Goal: Navigation & Orientation: Find specific page/section

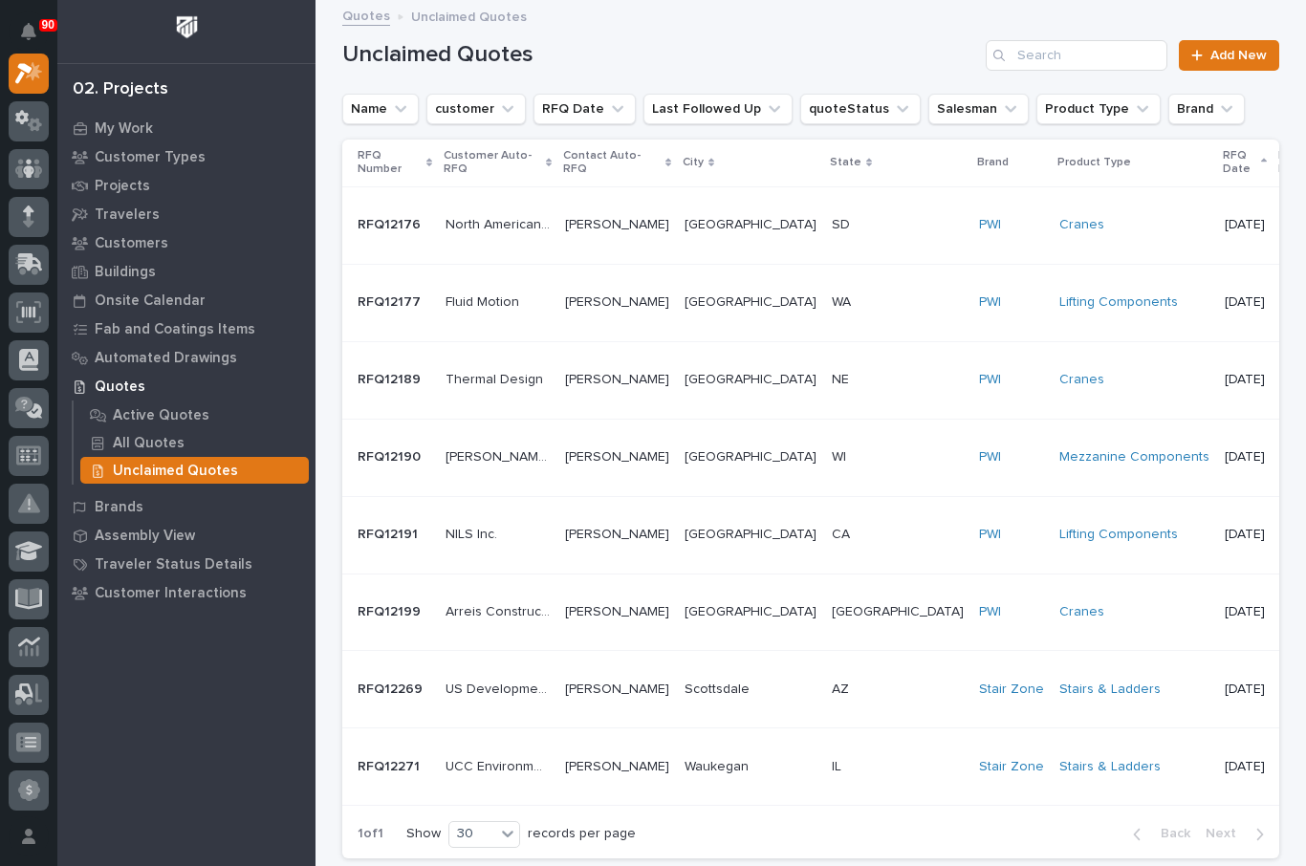
click at [128, 125] on p "My Work" at bounding box center [124, 128] width 58 height 17
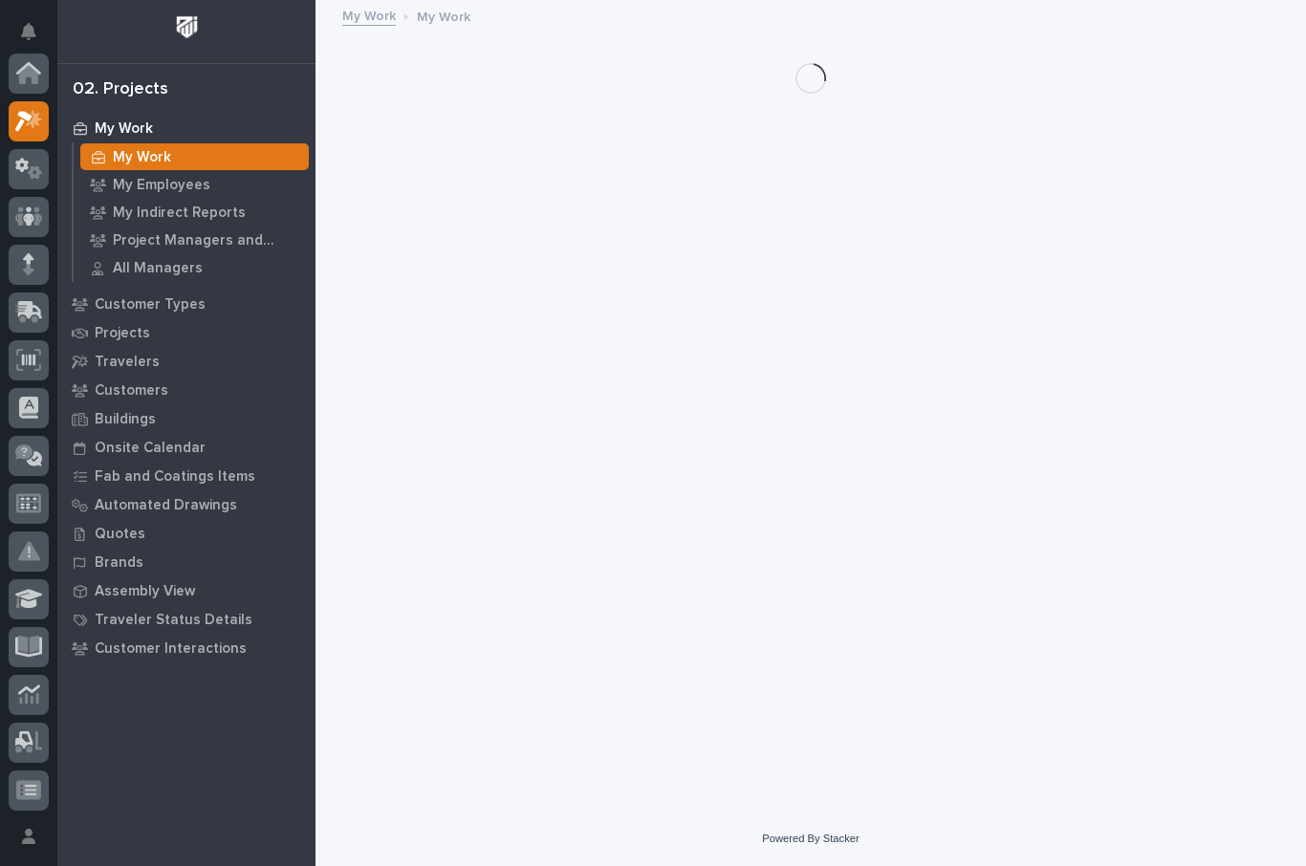
scroll to position [48, 0]
click at [162, 190] on p "My Employees" at bounding box center [161, 185] width 97 height 17
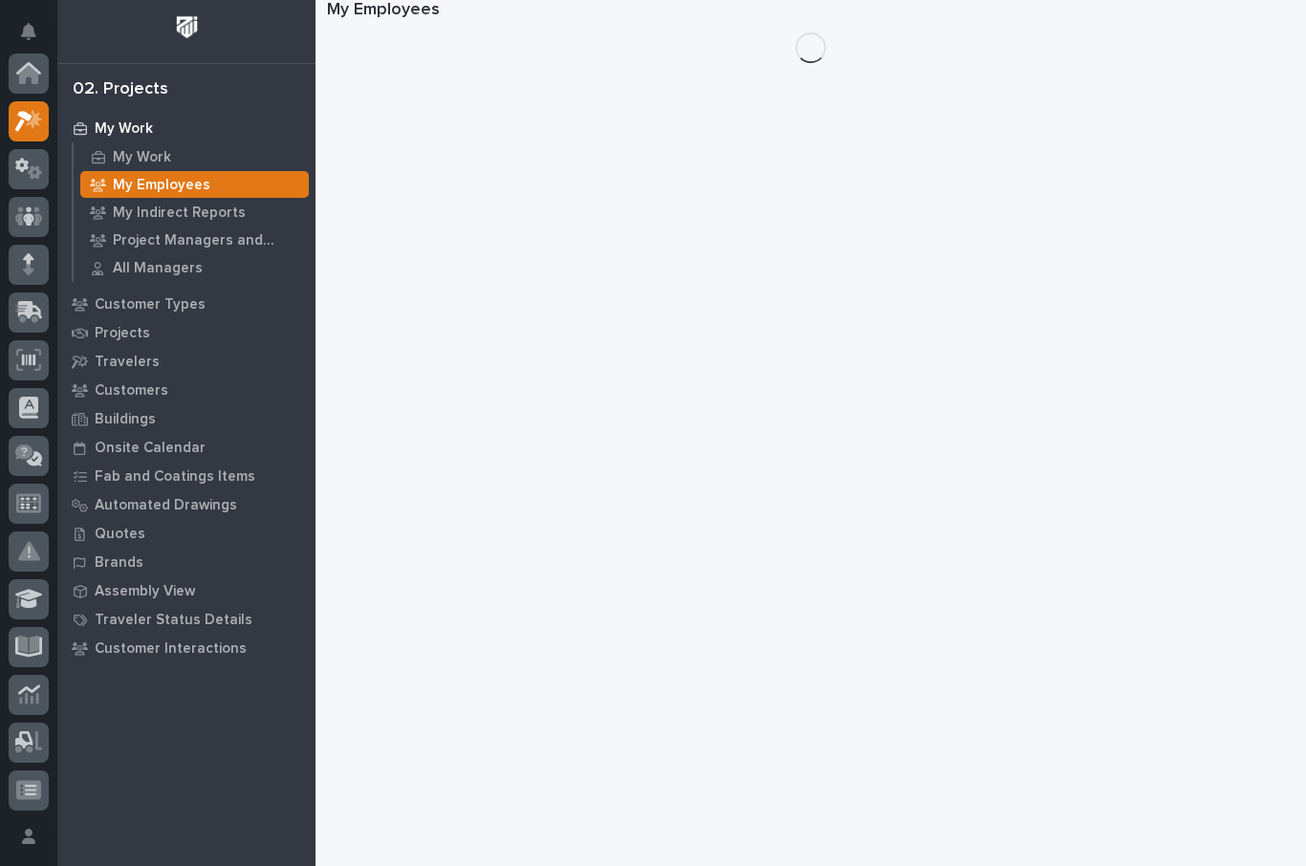
scroll to position [48, 0]
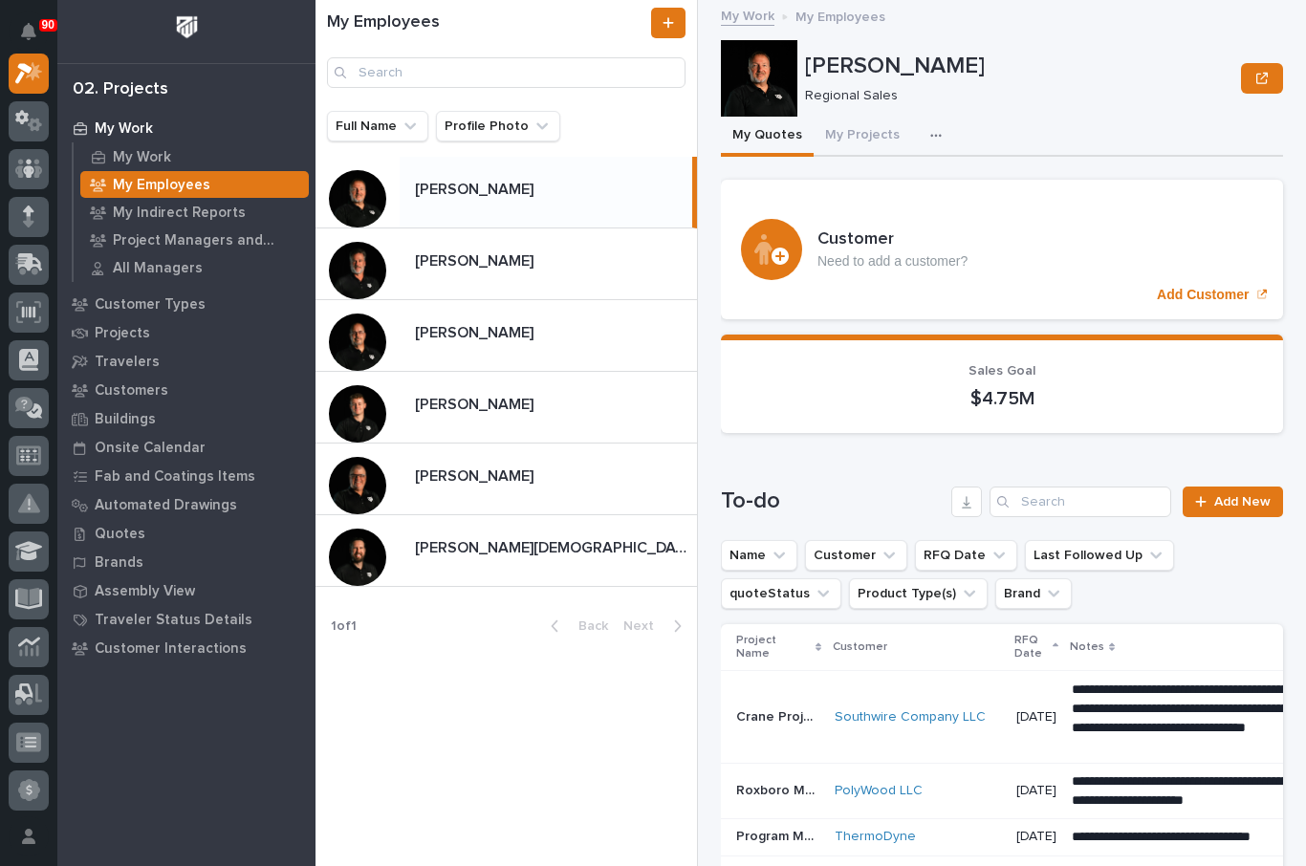
click at [763, 136] on button "My Quotes" at bounding box center [767, 137] width 93 height 40
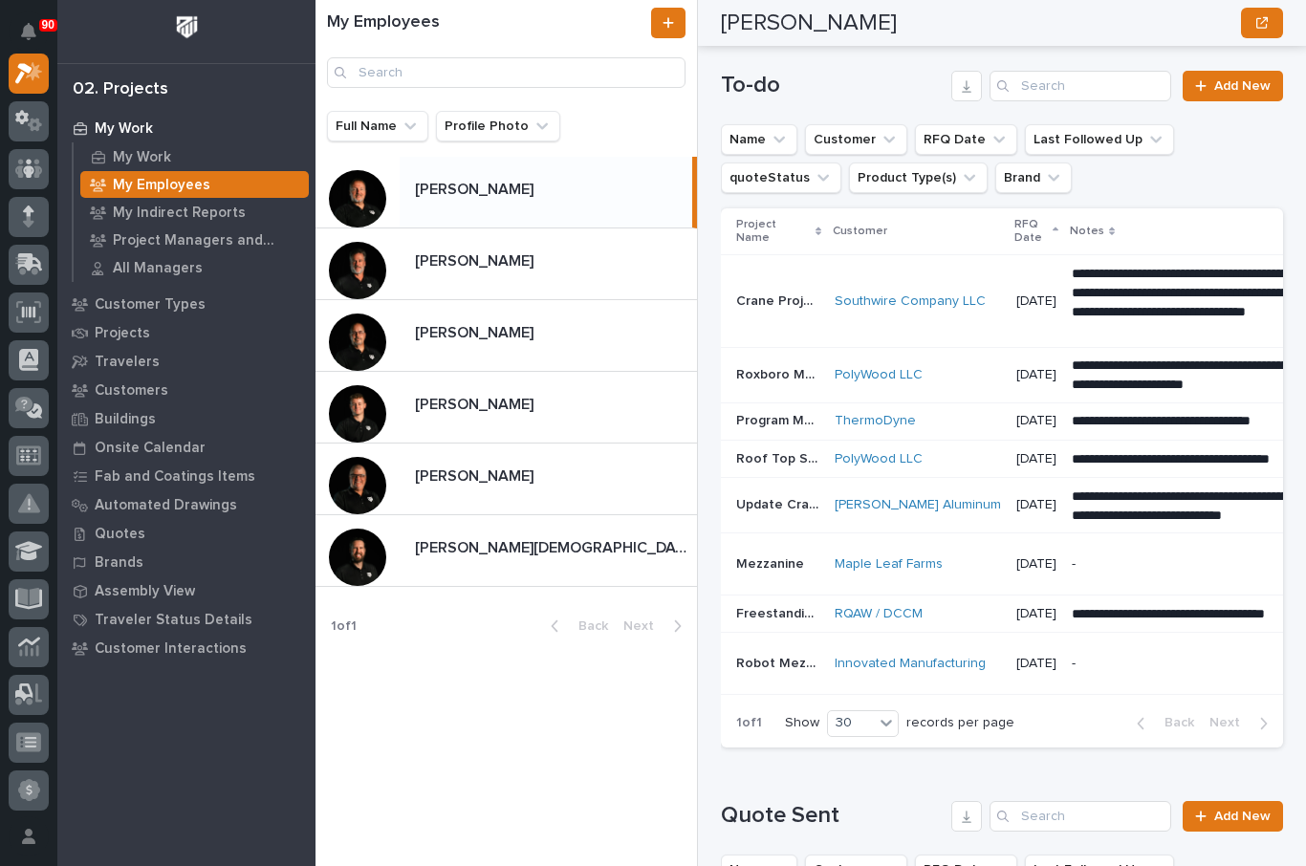
scroll to position [0, 0]
click at [511, 407] on p "[PERSON_NAME]" at bounding box center [476, 403] width 122 height 22
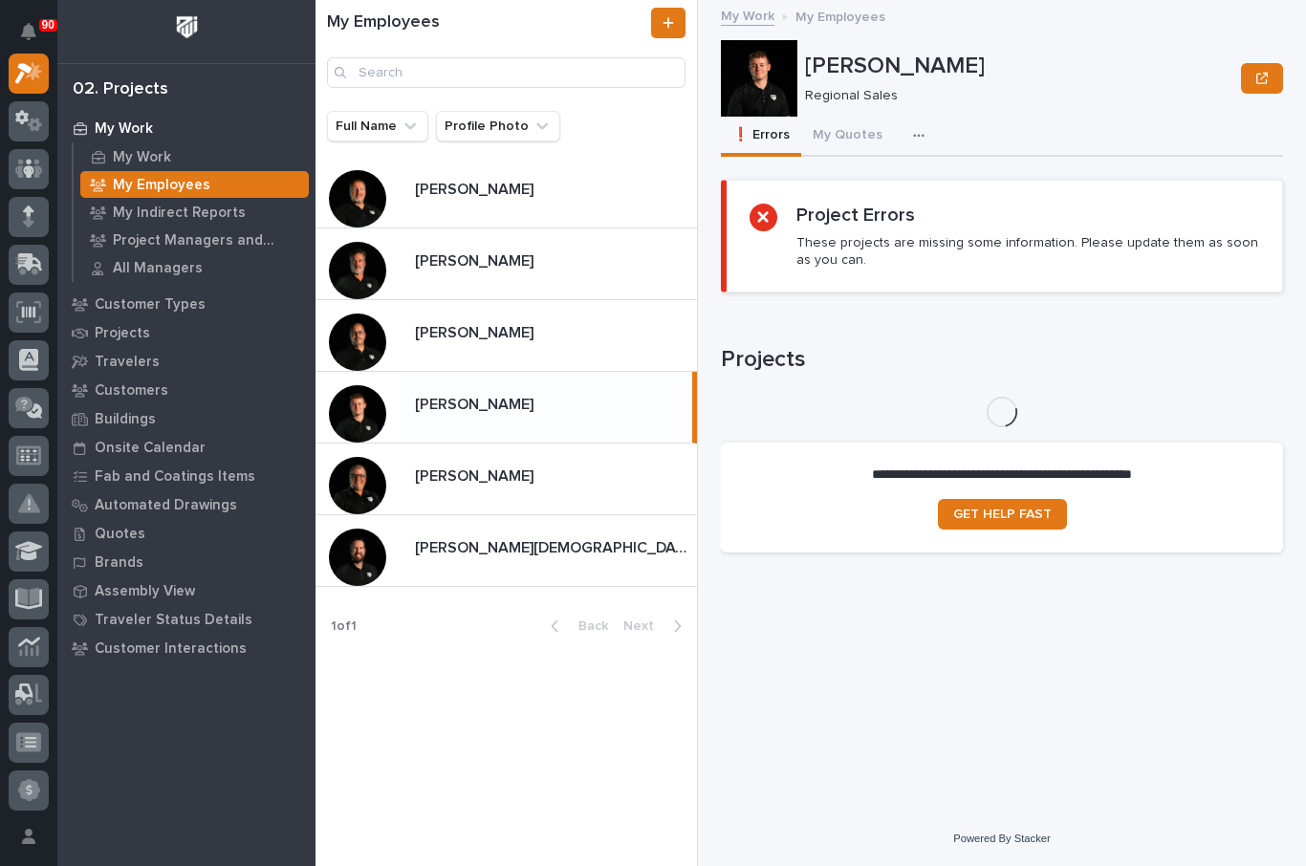
click at [848, 133] on button "My Quotes" at bounding box center [847, 137] width 93 height 40
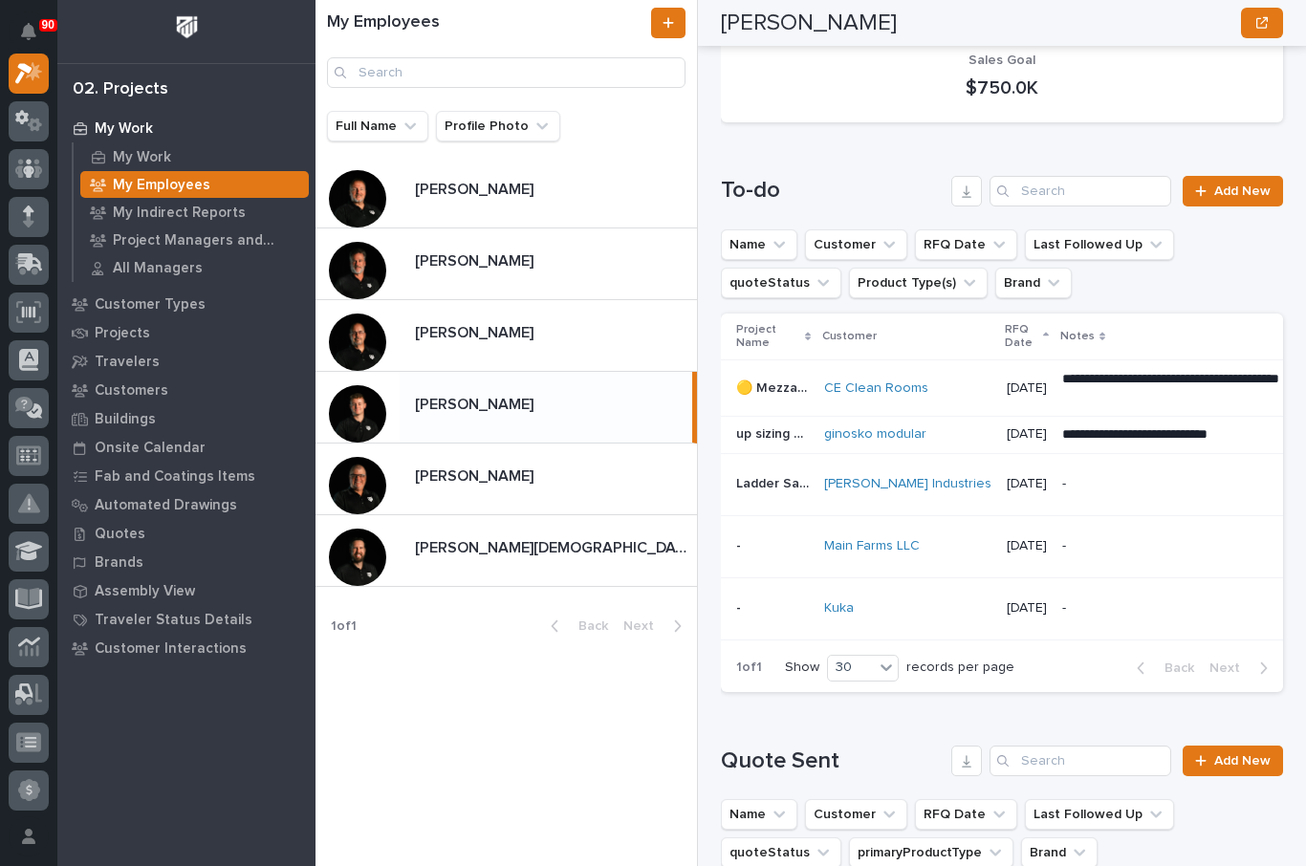
scroll to position [330, 0]
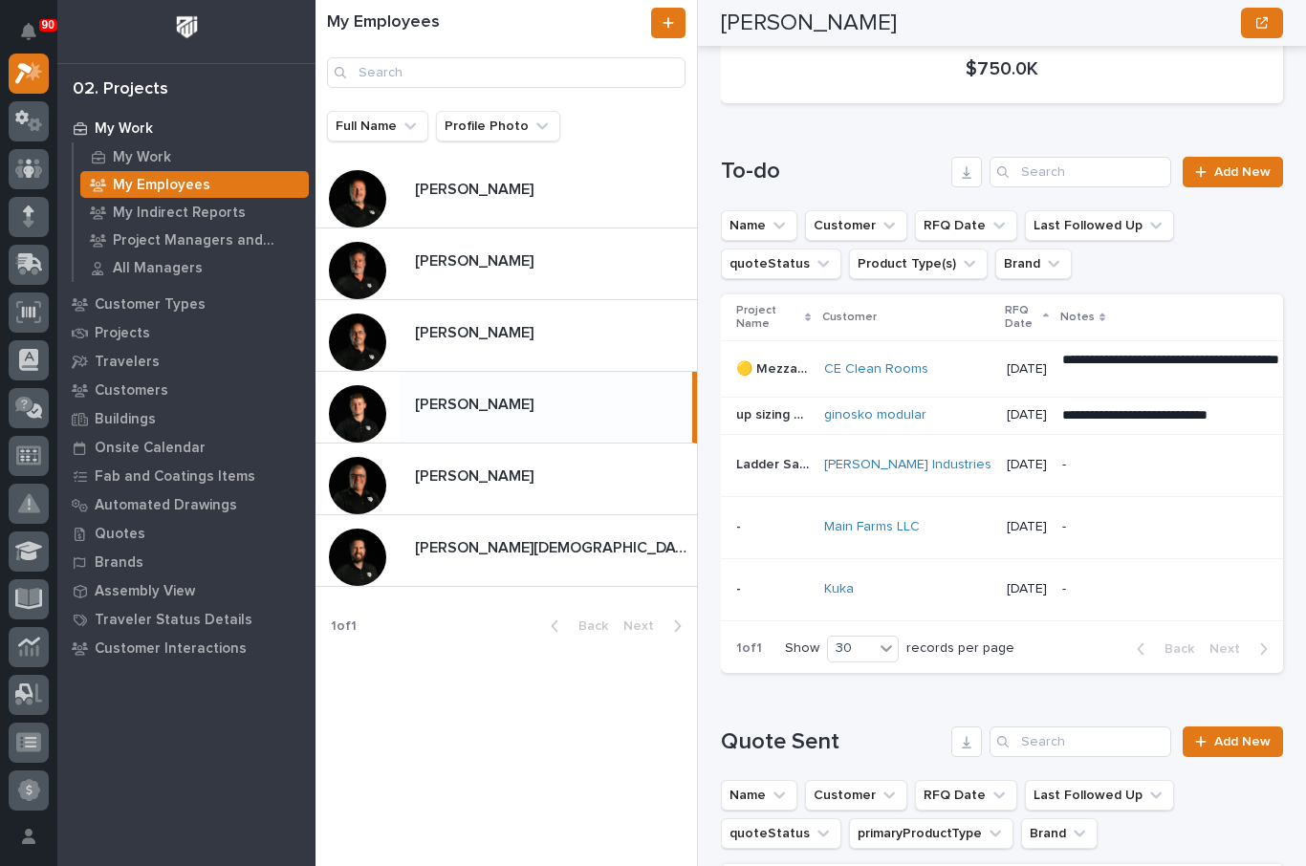
click at [480, 489] on div "[PERSON_NAME] [PERSON_NAME]" at bounding box center [548, 478] width 297 height 37
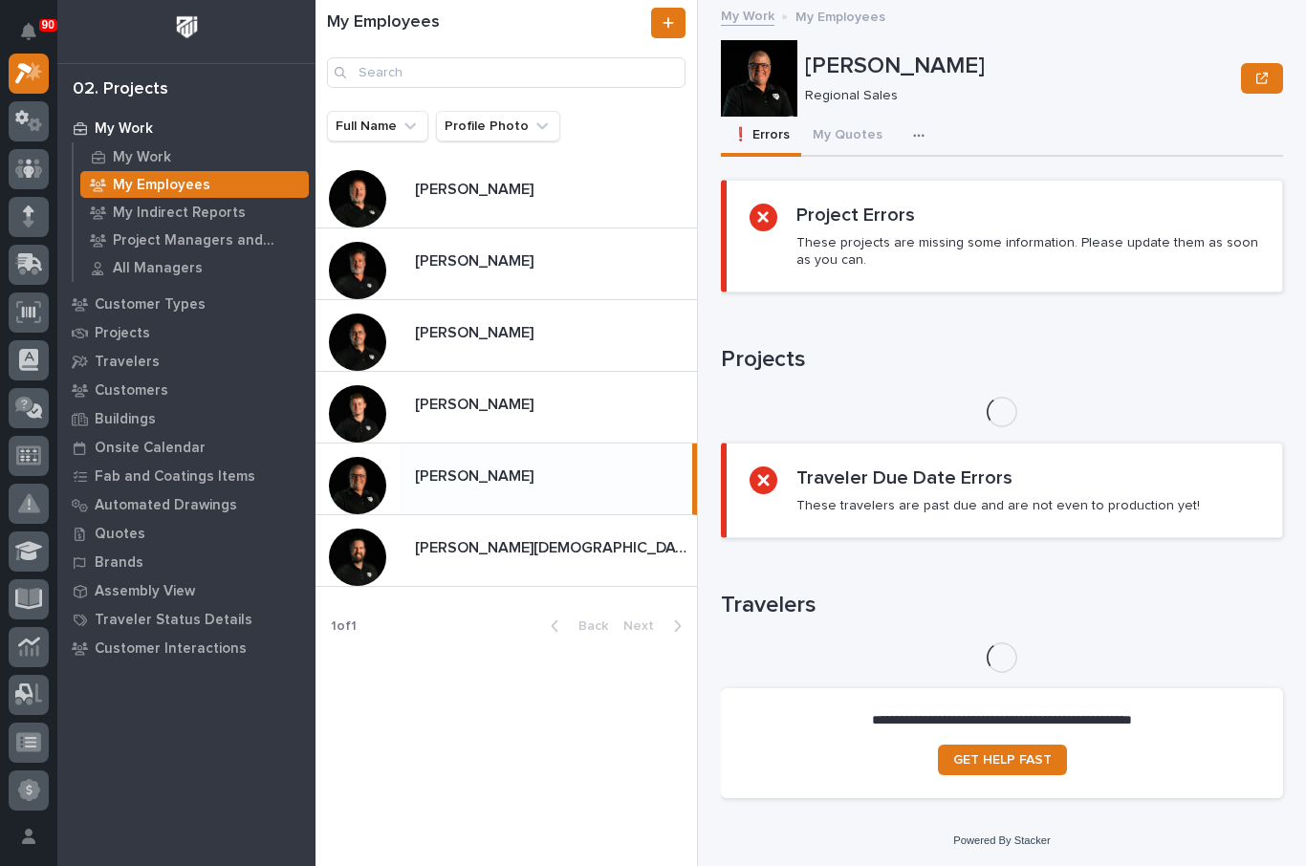
click at [478, 561] on div "[PERSON_NAME][DEMOGRAPHIC_DATA] [PERSON_NAME][DEMOGRAPHIC_DATA]" at bounding box center [548, 549] width 297 height 37
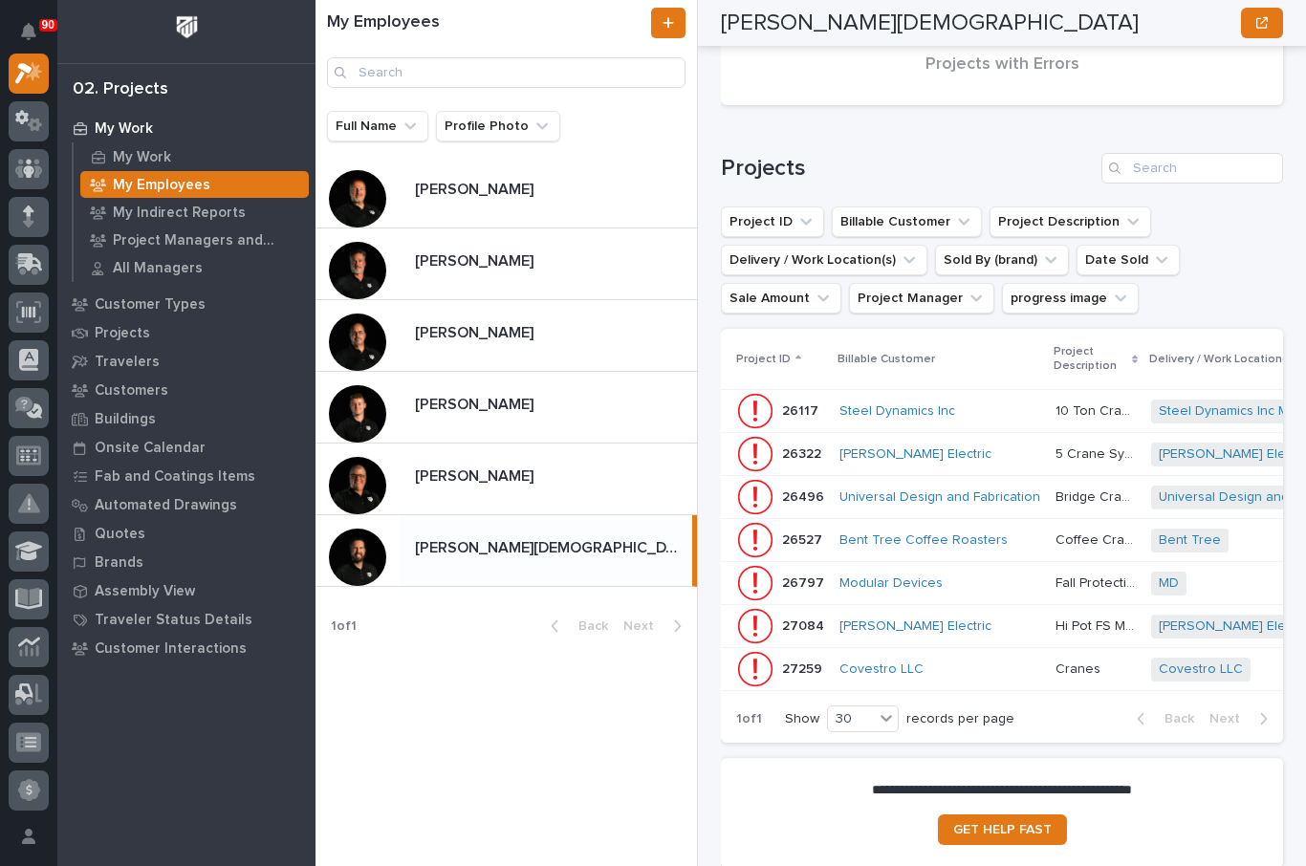
scroll to position [355, 0]
